Goal: Task Accomplishment & Management: Use online tool/utility

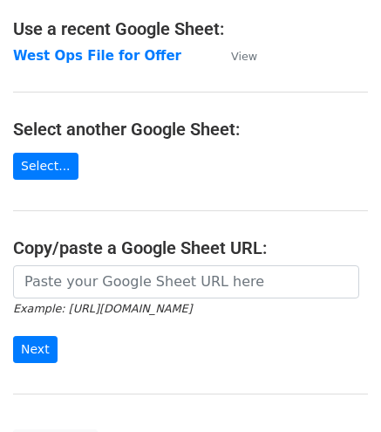
scroll to position [112, 0]
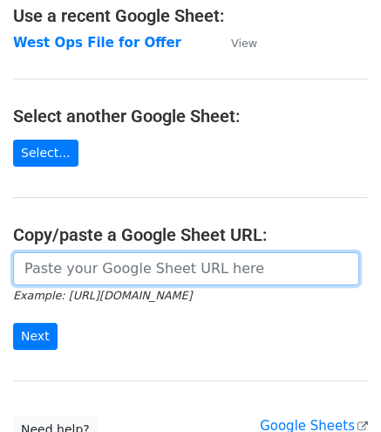
click at [61, 261] on input "url" at bounding box center [186, 268] width 347 height 33
paste input "https://docs.google.com/spreadsheets/d/1fRlF4AebPNMfShRe4V3aDc39eWqfWFmIrSur-2f…"
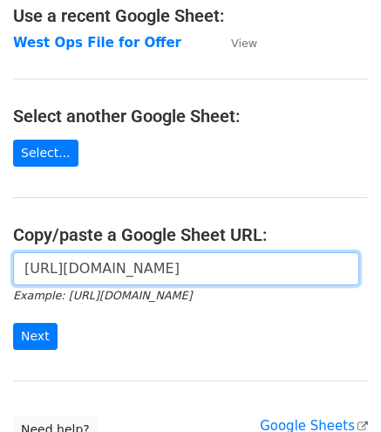
scroll to position [0, 382]
type input "https://docs.google.com/spreadsheets/d/1fRlF4AebPNMfShRe4V3aDc39eWqfWFmIrSur-2f…"
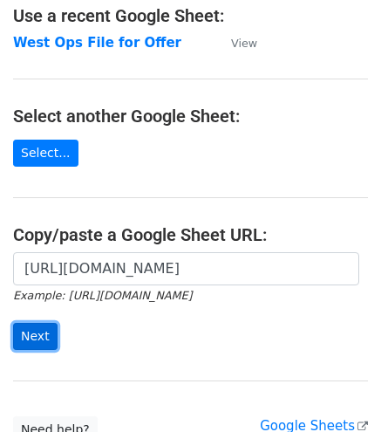
click at [30, 327] on input "Next" at bounding box center [35, 336] width 45 height 27
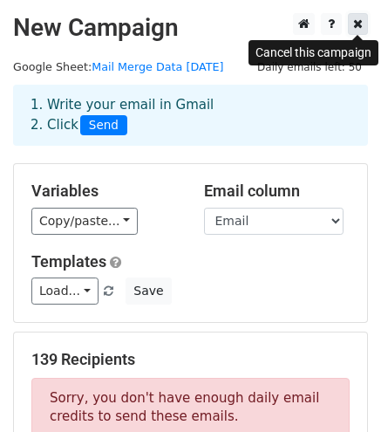
click at [358, 27] on icon at bounding box center [358, 23] width 10 height 12
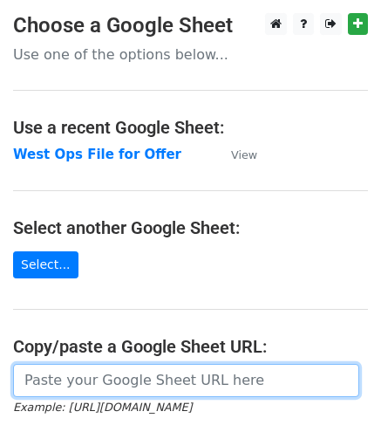
click at [77, 371] on input "url" at bounding box center [186, 380] width 347 height 33
paste input "https://docs.google.com/spreadsheets/d/1fRlF4AebPNMfShRe4V3aDc39eWqfWFmIrSur-2f…"
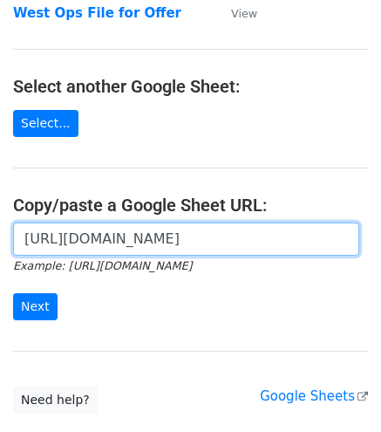
scroll to position [150, 0]
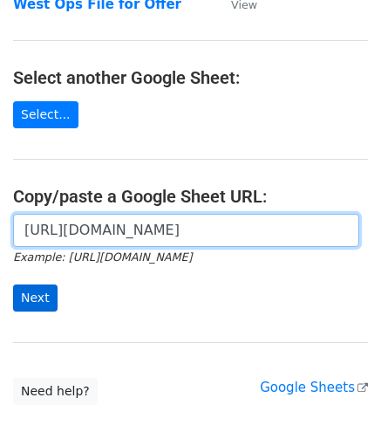
type input "https://docs.google.com/spreadsheets/d/1fRlF4AebPNMfShRe4V3aDc39eWqfWFmIrSur-2f…"
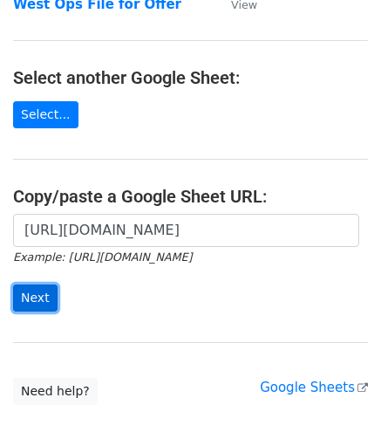
scroll to position [0, 0]
click at [23, 292] on input "Next" at bounding box center [35, 298] width 45 height 27
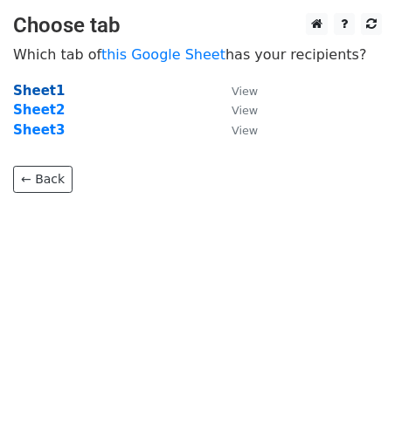
click at [45, 84] on strong "Sheet1" at bounding box center [38, 91] width 51 height 16
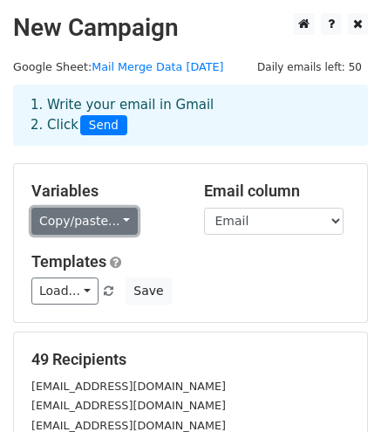
click at [89, 209] on link "Copy/paste..." at bounding box center [84, 221] width 106 height 27
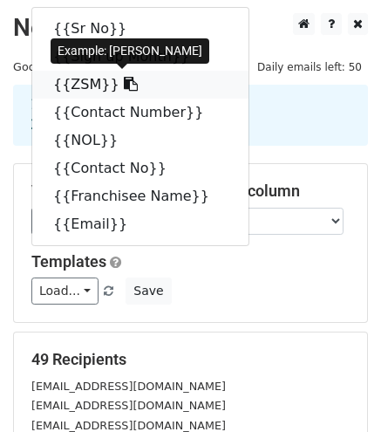
click at [65, 79] on link "{{ZSM}}" at bounding box center [140, 85] width 216 height 28
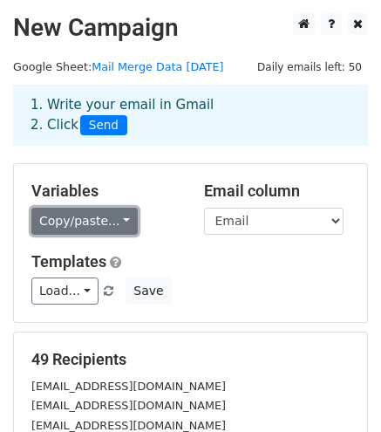
click at [90, 209] on link "Copy/paste..." at bounding box center [84, 221] width 106 height 27
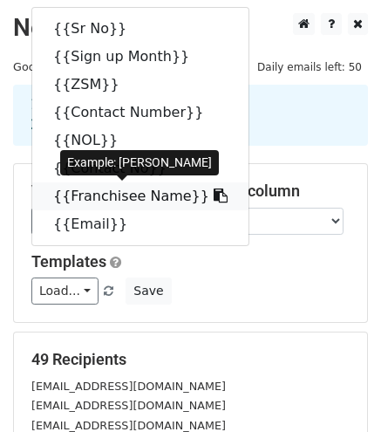
click at [122, 196] on link "{{Franchisee Name}}" at bounding box center [140, 196] width 216 height 28
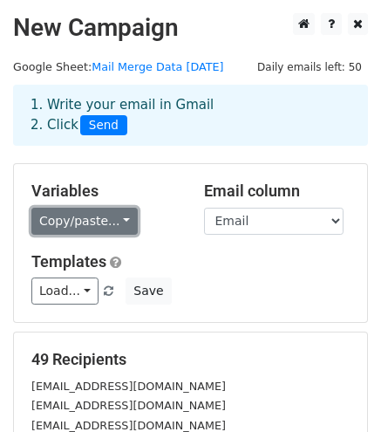
click at [64, 211] on link "Copy/paste..." at bounding box center [84, 221] width 106 height 27
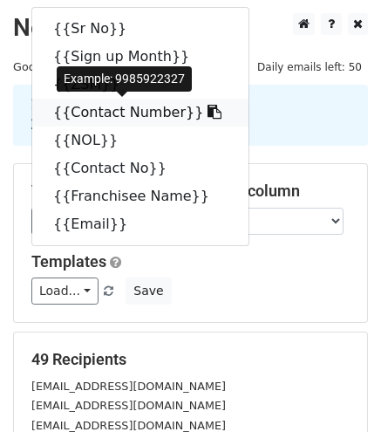
click at [86, 114] on link "{{Contact Number}}" at bounding box center [140, 113] width 216 height 28
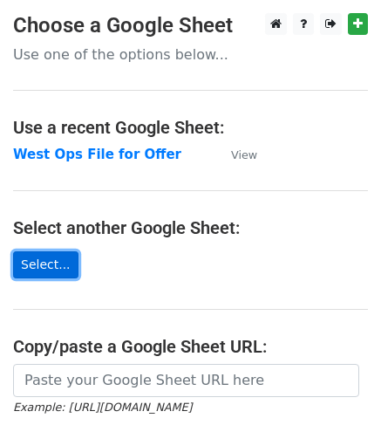
click at [37, 262] on link "Select..." at bounding box center [45, 264] width 65 height 27
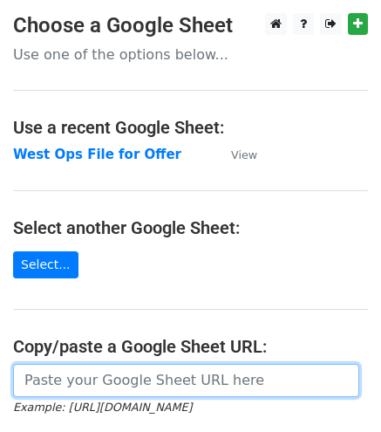
click at [76, 383] on input "url" at bounding box center [186, 380] width 347 height 33
paste input "[URL][DOMAIN_NAME]"
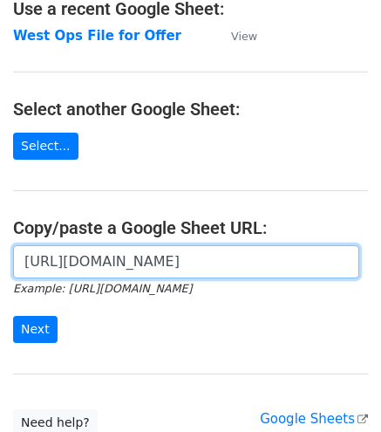
scroll to position [145, 0]
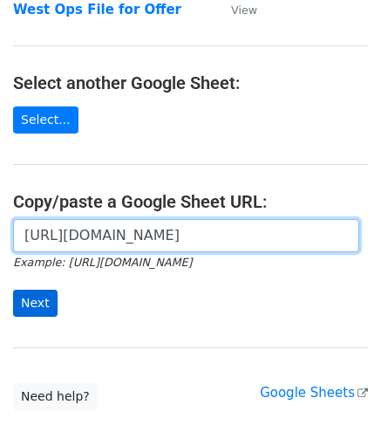
type input "https://docs.google.com/spreadsheets/d/1fRlF4AebPNMfShRe4V3aDc39eWqfWFmIrSur-2f…"
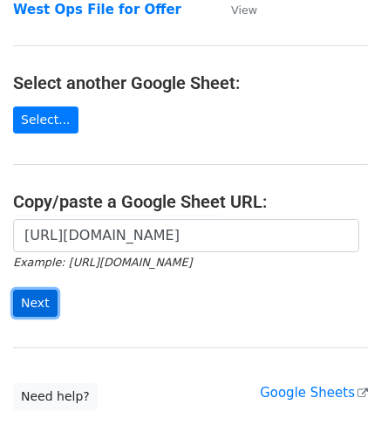
click at [36, 301] on input "Next" at bounding box center [35, 303] width 45 height 27
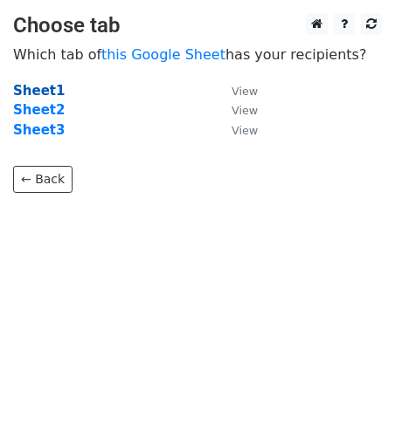
click at [37, 90] on strong "Sheet1" at bounding box center [38, 91] width 51 height 16
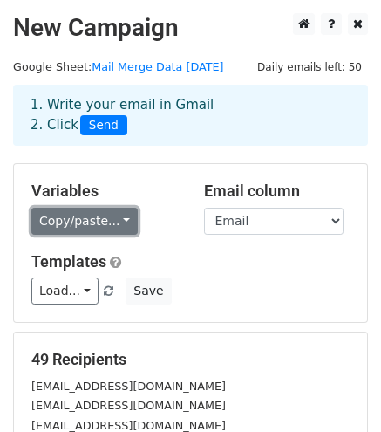
click at [106, 223] on link "Copy/paste..." at bounding box center [84, 221] width 106 height 27
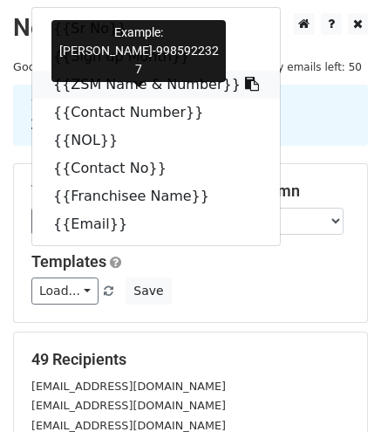
click at [114, 83] on link "{{ZSM Name & Number}}" at bounding box center [156, 85] width 248 height 28
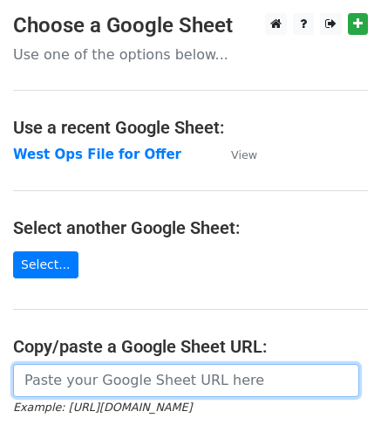
click at [86, 377] on input "url" at bounding box center [186, 380] width 347 height 33
paste input "https://docs.google.com/spreadsheets/d/1fRlF4AebPNMfShRe4V3aDc39eWqfWFmIrSur-2f…"
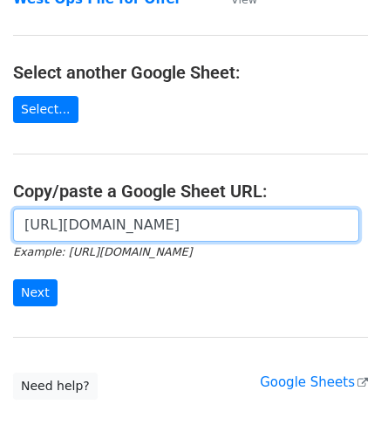
scroll to position [160, 0]
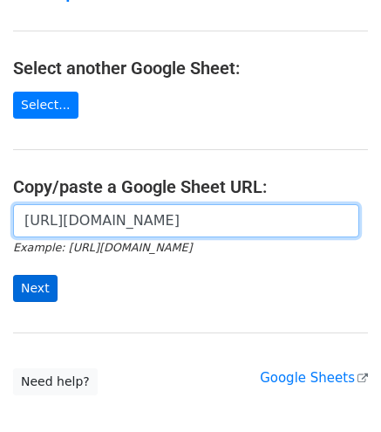
type input "[URL][DOMAIN_NAME]"
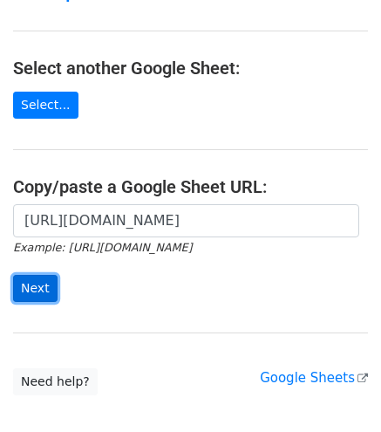
scroll to position [0, 0]
click at [34, 282] on input "Next" at bounding box center [35, 288] width 45 height 27
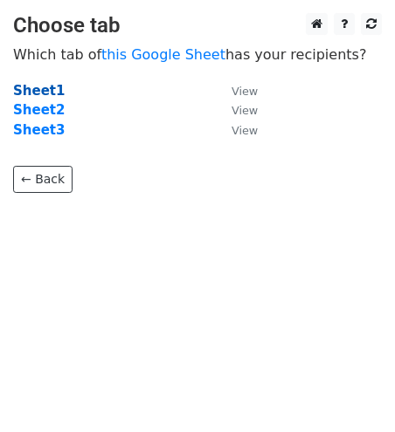
click at [37, 90] on strong "Sheet1" at bounding box center [38, 91] width 51 height 16
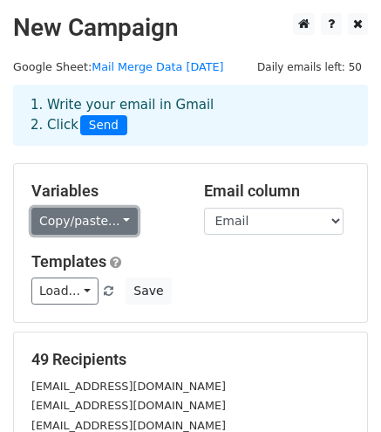
click at [93, 224] on link "Copy/paste..." at bounding box center [84, 221] width 106 height 27
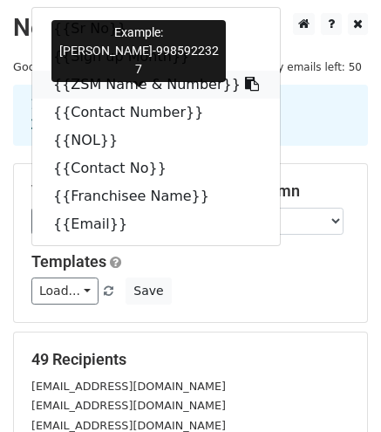
click at [127, 86] on link "{{ZSM Name & Number}}" at bounding box center [156, 85] width 248 height 28
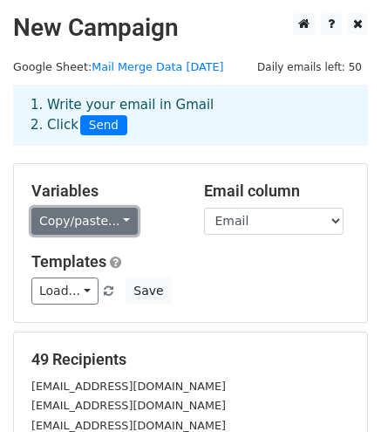
click at [77, 221] on link "Copy/paste..." at bounding box center [84, 221] width 106 height 27
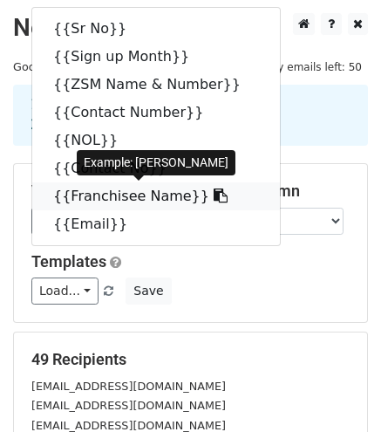
click at [125, 195] on link "{{Franchisee Name}}" at bounding box center [156, 196] width 248 height 28
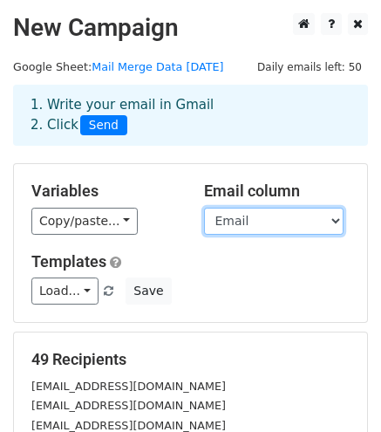
click at [242, 230] on select "Sr No Sign up Month ZSM Name & Number Contact Number NOL Contact No Franchisee …" at bounding box center [274, 221] width 140 height 27
click at [204, 208] on select "Sr No Sign up Month ZSM Name & Number Contact Number NOL Contact No Franchisee …" at bounding box center [274, 221] width 140 height 27
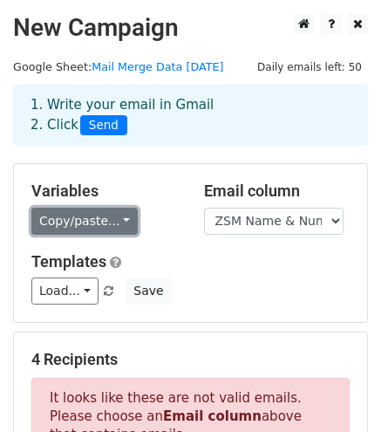
click at [83, 229] on link "Copy/paste..." at bounding box center [84, 221] width 106 height 27
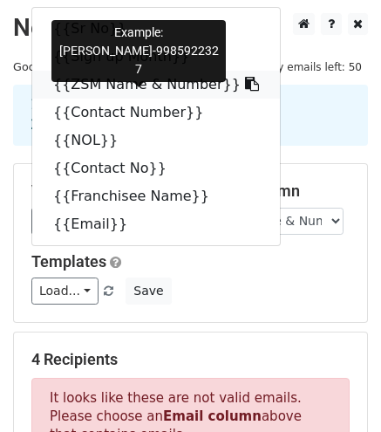
click at [90, 88] on link "{{ZSM Name & Number}}" at bounding box center [156, 85] width 248 height 28
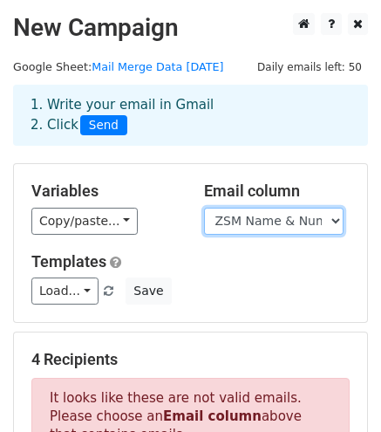
click at [265, 219] on select "Sr No Sign up Month ZSM Name & Number Contact Number NOL Contact No Franchisee …" at bounding box center [274, 221] width 140 height 27
click at [204, 208] on select "Sr No Sign up Month ZSM Name & Number Contact Number NOL Contact No Franchisee …" at bounding box center [274, 221] width 140 height 27
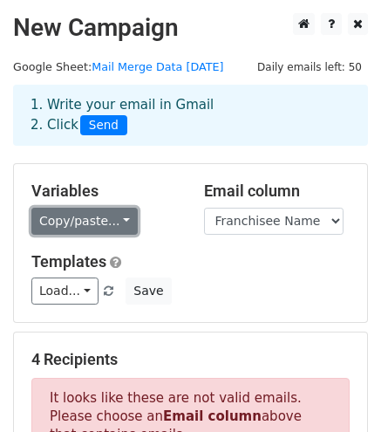
click at [93, 217] on link "Copy/paste..." at bounding box center [84, 221] width 106 height 27
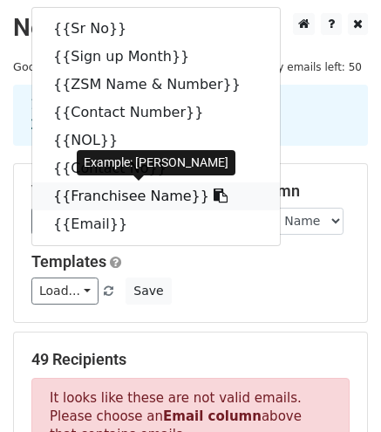
click at [106, 197] on link "{{Franchisee Name}}" at bounding box center [156, 196] width 248 height 28
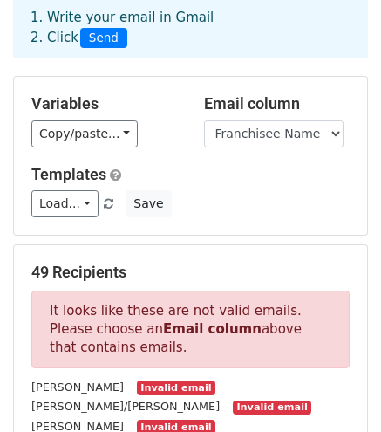
scroll to position [78, 0]
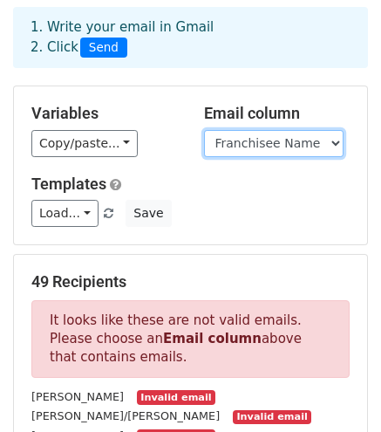
click at [262, 142] on select "Sr No Sign up Month ZSM Name & Number Contact Number NOL Contact No Franchisee …" at bounding box center [274, 143] width 140 height 27
select select "Email"
click at [204, 130] on select "Sr No Sign up Month ZSM Name & Number Contact Number NOL Contact No Franchisee …" at bounding box center [274, 143] width 140 height 27
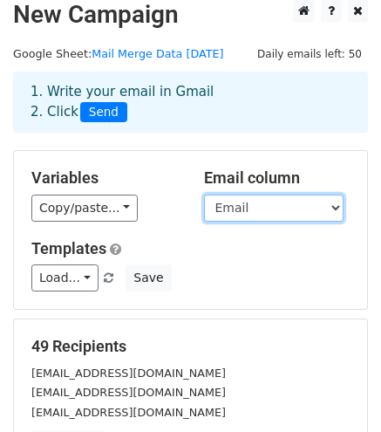
scroll to position [5, 0]
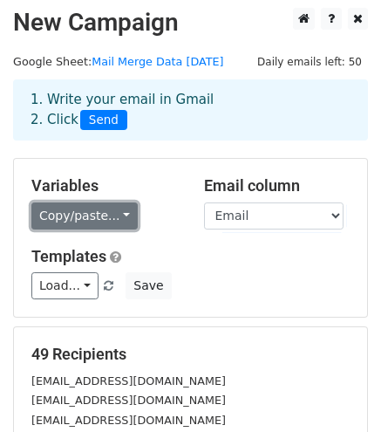
click at [84, 219] on link "Copy/paste..." at bounding box center [84, 215] width 106 height 27
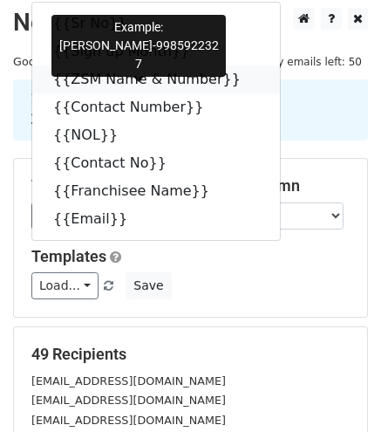
click at [88, 84] on link "{{ZSM Name & Number}}" at bounding box center [156, 79] width 248 height 28
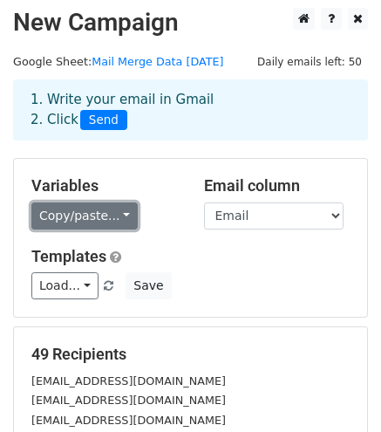
click at [106, 221] on link "Copy/paste..." at bounding box center [84, 215] width 106 height 27
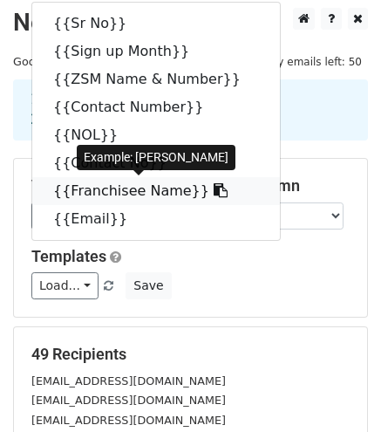
click at [82, 190] on link "{{Franchisee Name}}" at bounding box center [156, 191] width 248 height 28
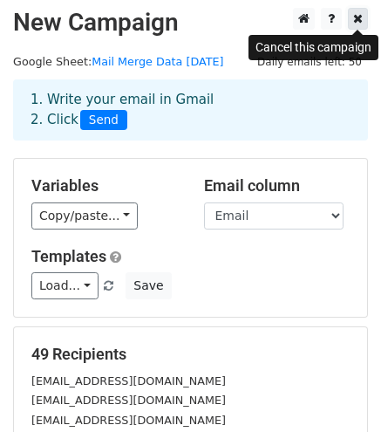
click at [359, 17] on icon at bounding box center [358, 18] width 10 height 12
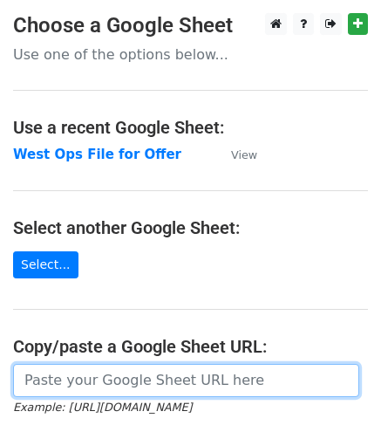
click at [111, 381] on input "url" at bounding box center [186, 380] width 347 height 33
paste input "[URL][DOMAIN_NAME]"
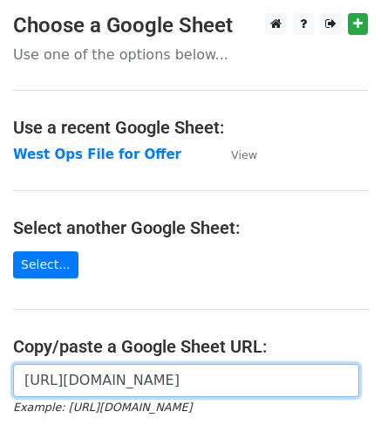
scroll to position [0, 382]
type input "[URL][DOMAIN_NAME]"
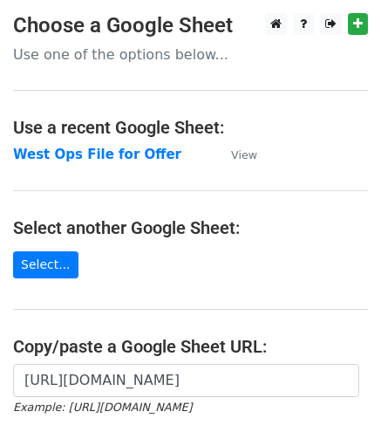
scroll to position [63, 0]
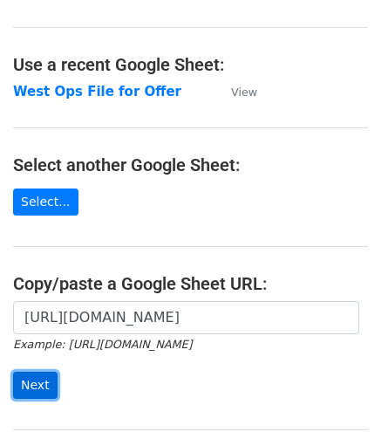
click at [42, 385] on input "Next" at bounding box center [35, 385] width 45 height 27
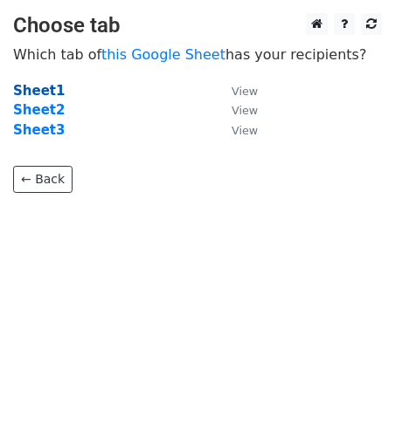
click at [42, 87] on strong "Sheet1" at bounding box center [38, 91] width 51 height 16
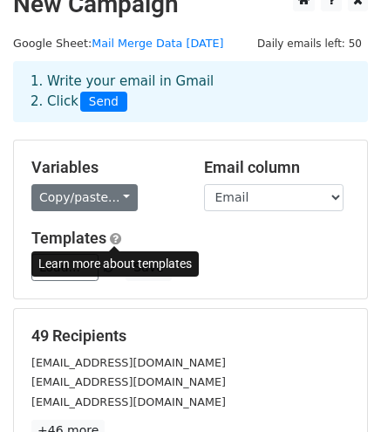
scroll to position [23, 0]
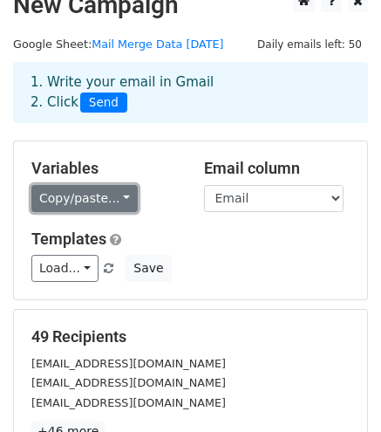
click at [87, 209] on link "Copy/paste..." at bounding box center [84, 198] width 106 height 27
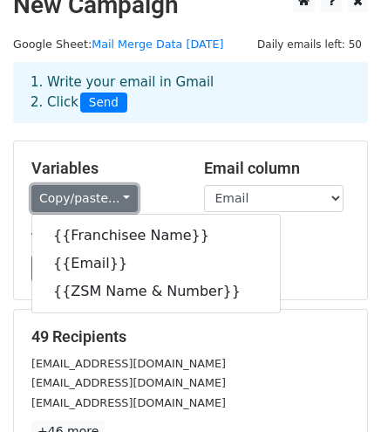
click at [87, 209] on link "Copy/paste..." at bounding box center [84, 198] width 106 height 27
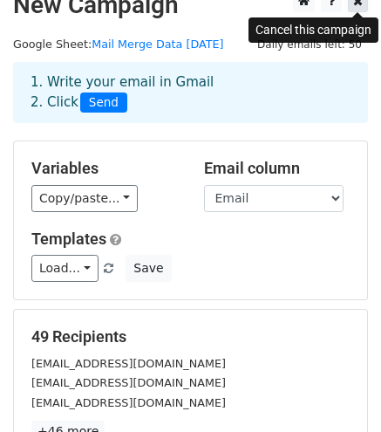
click at [356, 4] on icon at bounding box center [358, 1] width 10 height 12
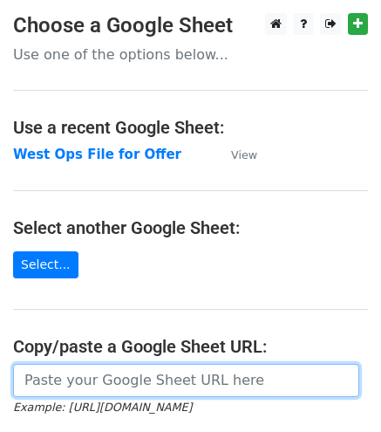
drag, startPoint x: 0, startPoint y: 0, endPoint x: 125, endPoint y: 395, distance: 413.8
click at [125, 395] on input "url" at bounding box center [186, 380] width 347 height 33
paste input "[URL][DOMAIN_NAME]"
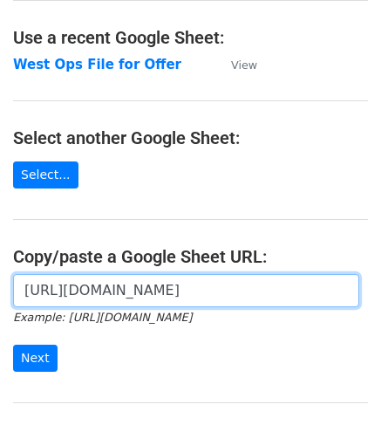
scroll to position [91, 0]
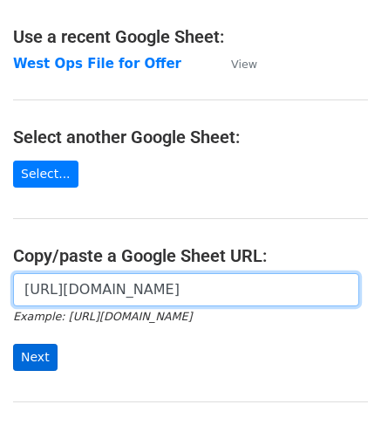
type input "[URL][DOMAIN_NAME]"
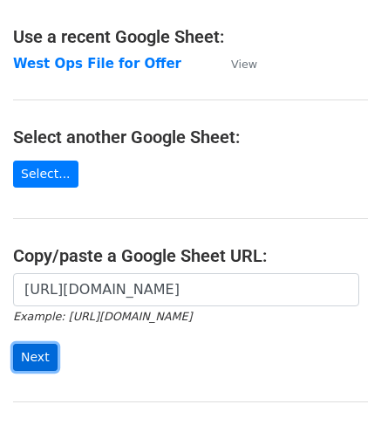
scroll to position [0, 0]
click at [42, 347] on input "Next" at bounding box center [35, 357] width 45 height 27
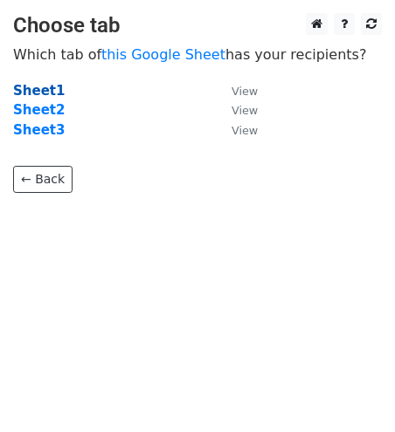
click at [41, 97] on strong "Sheet1" at bounding box center [38, 91] width 51 height 16
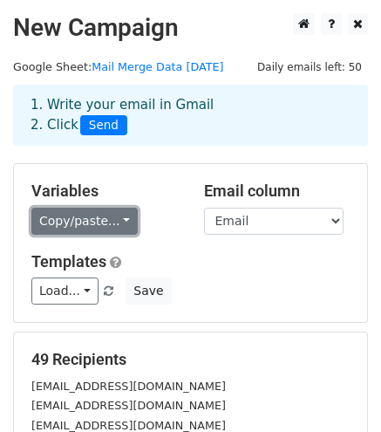
click at [74, 228] on link "Copy/paste..." at bounding box center [84, 221] width 106 height 27
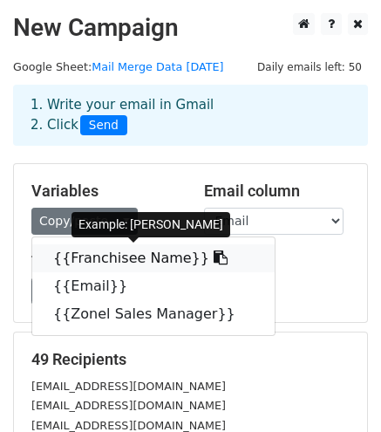
click at [85, 262] on link "{{Franchisee Name}}" at bounding box center [153, 258] width 243 height 28
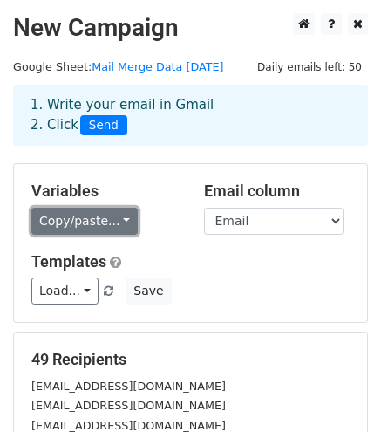
click at [77, 216] on link "Copy/paste..." at bounding box center [84, 221] width 106 height 27
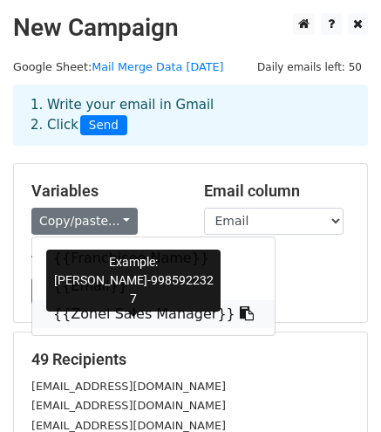
click at [106, 312] on link "{{Zonel Sales Manager}}" at bounding box center [153, 314] width 243 height 28
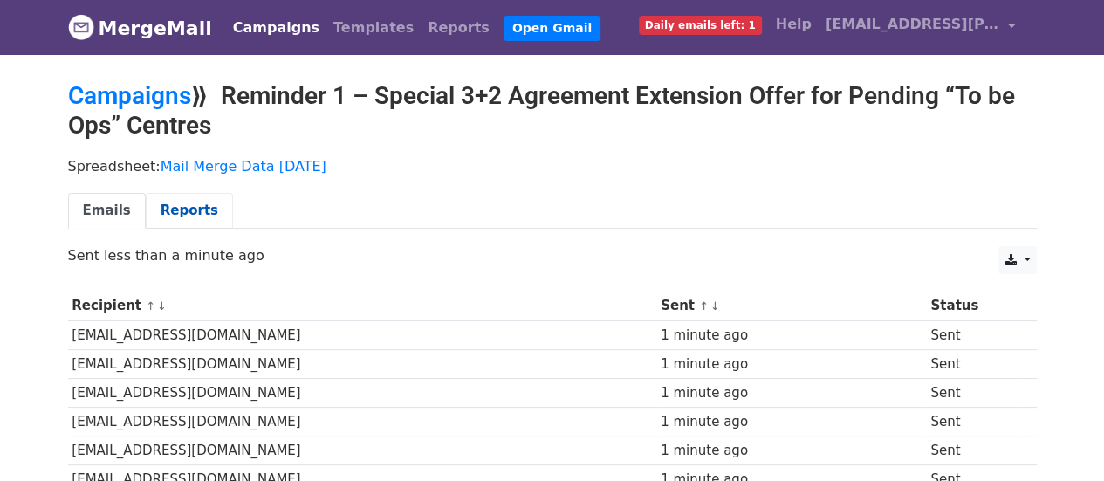
click at [185, 211] on link "Reports" at bounding box center [189, 211] width 87 height 36
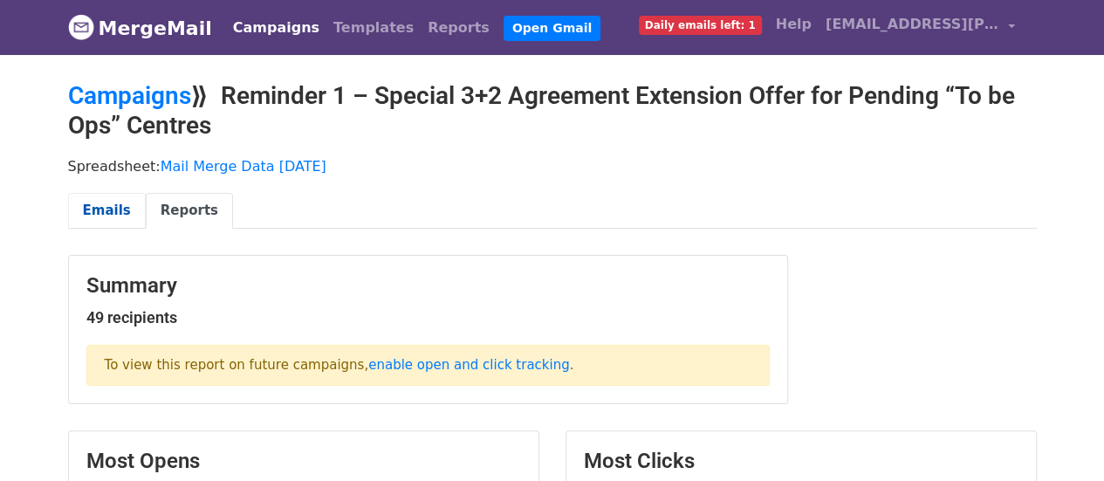
click at [87, 210] on link "Emails" at bounding box center [107, 211] width 78 height 36
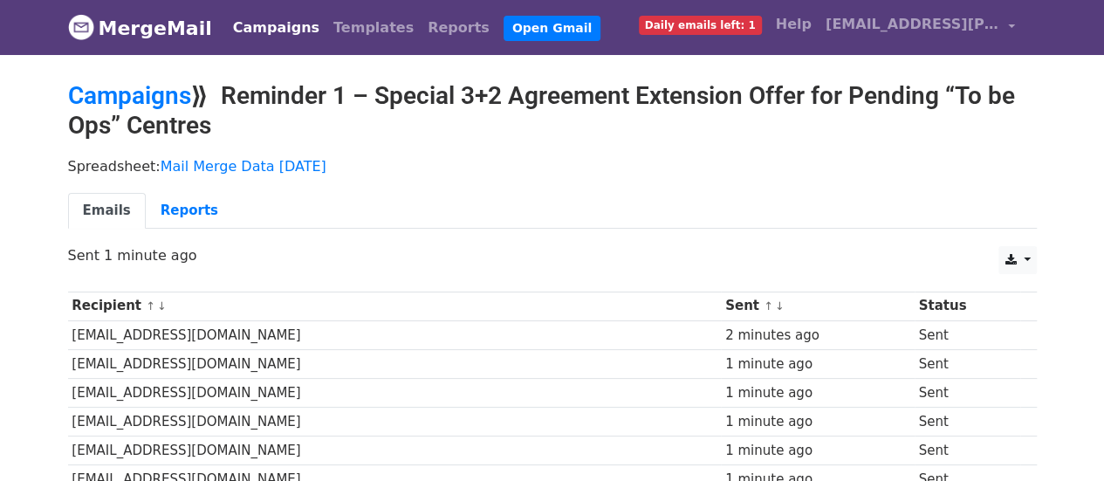
drag, startPoint x: 1105, startPoint y: 63, endPoint x: 1110, endPoint y: 34, distance: 29.3
